Goal: Information Seeking & Learning: Learn about a topic

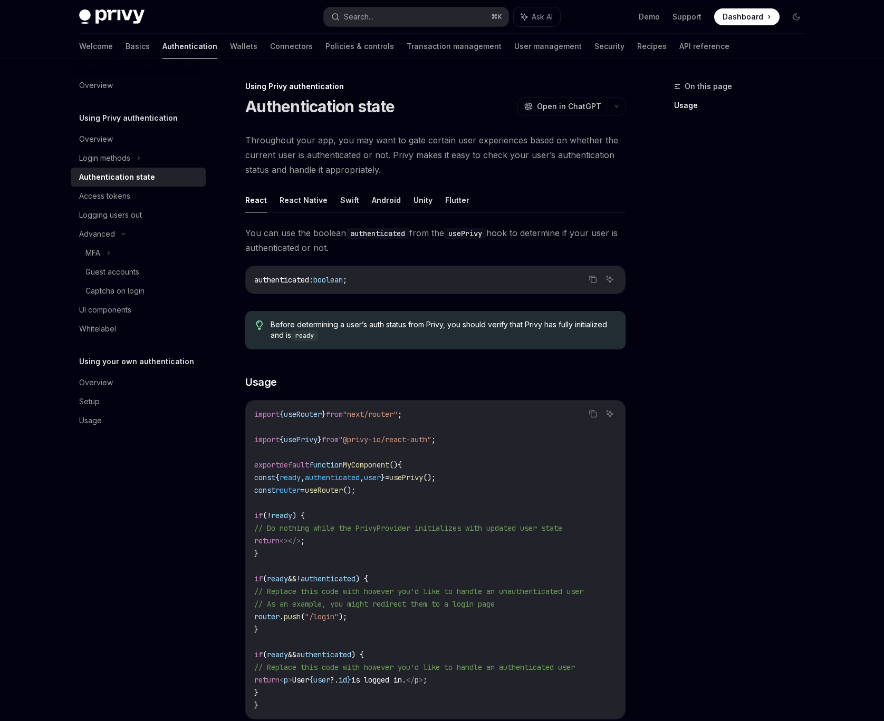
click at [62, 108] on div "Using Privy authentication Authentication state OpenAI Open in ChatGPT OpenAI O…" at bounding box center [336, 486] width 582 height 813
click at [677, 381] on div "On this page Usage" at bounding box center [733, 400] width 160 height 641
click at [662, 389] on div "On this page Usage" at bounding box center [733, 400] width 160 height 641
click at [701, 256] on div "On this page Usage" at bounding box center [733, 400] width 160 height 641
click at [694, 229] on div "On this page Usage" at bounding box center [733, 400] width 160 height 641
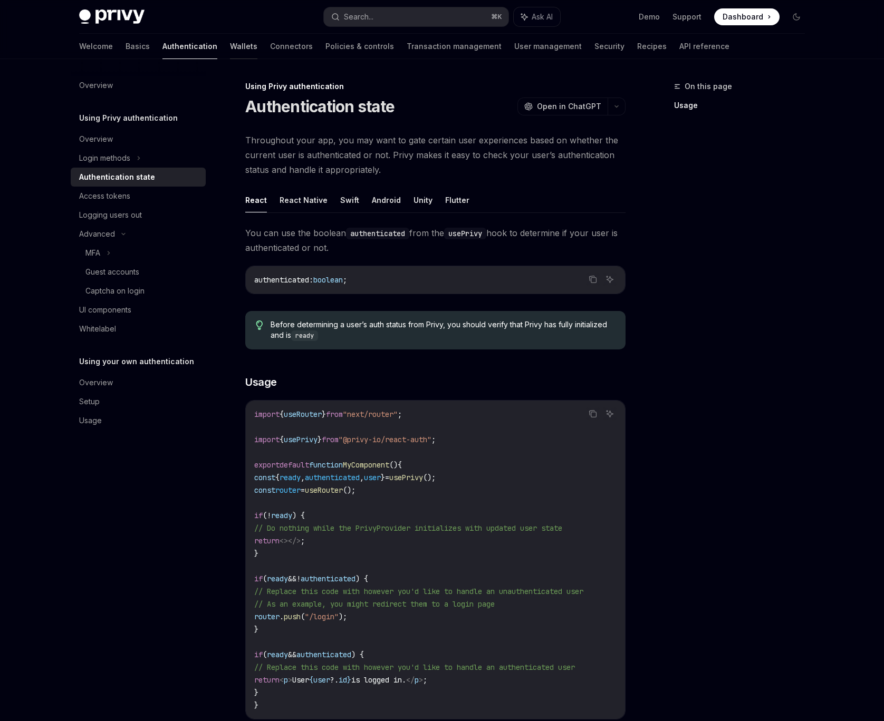
click at [230, 45] on link "Wallets" at bounding box center [243, 46] width 27 height 25
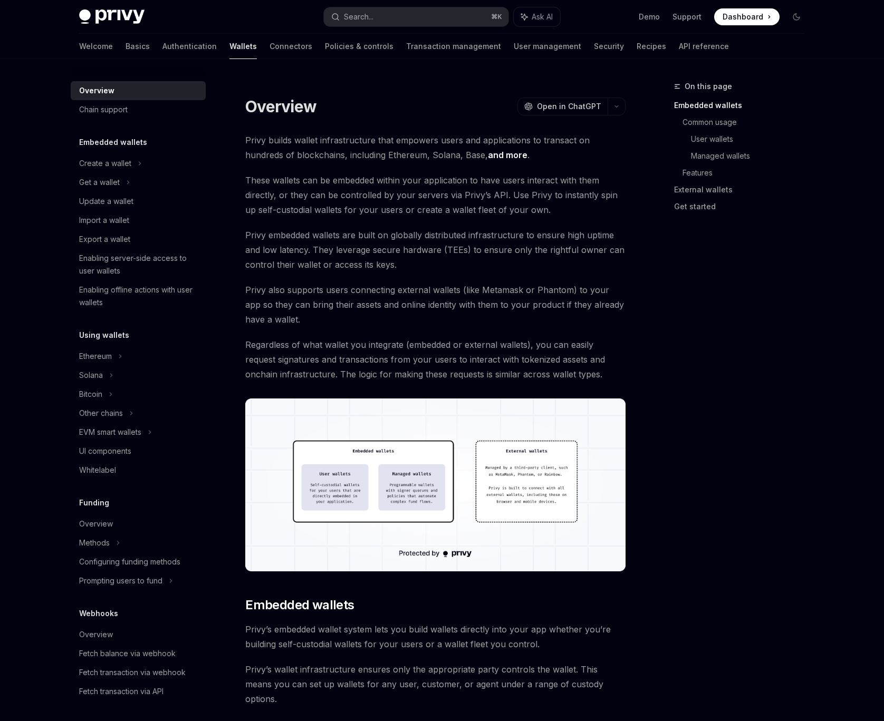
click at [743, 292] on div "On this page Embedded wallets Common usage User wallets Managed wallets Feature…" at bounding box center [733, 400] width 160 height 641
click at [721, 293] on div "On this page Embedded wallets Common usage User wallets Managed wallets Feature…" at bounding box center [733, 400] width 160 height 641
click at [750, 319] on div "On this page Embedded wallets Common usage User wallets Managed wallets Feature…" at bounding box center [733, 400] width 160 height 641
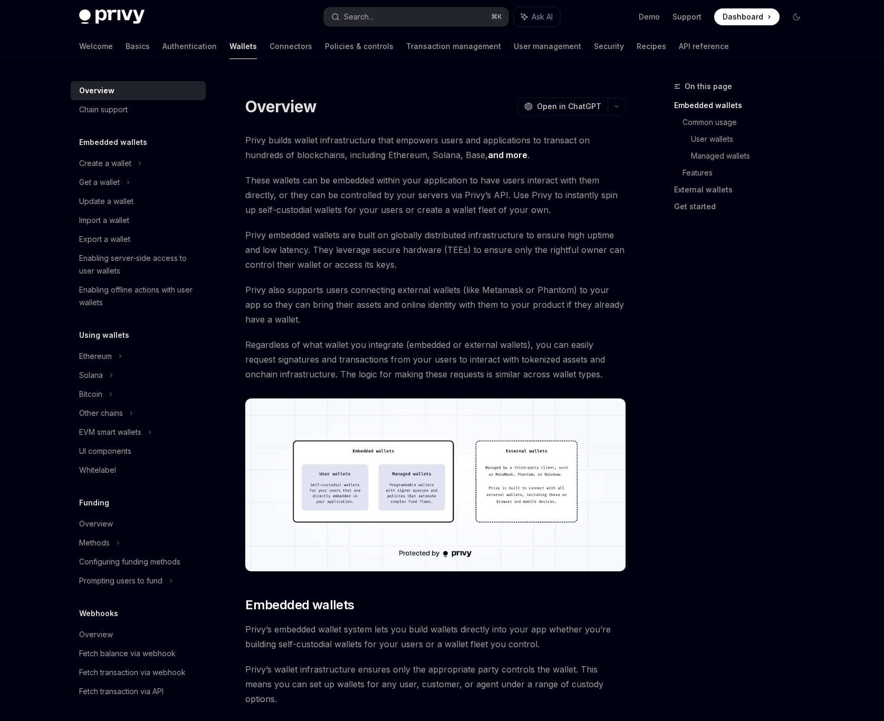
click at [717, 460] on div "On this page Embedded wallets Common usage User wallets Managed wallets Feature…" at bounding box center [733, 400] width 160 height 641
